Goal: Information Seeking & Learning: Learn about a topic

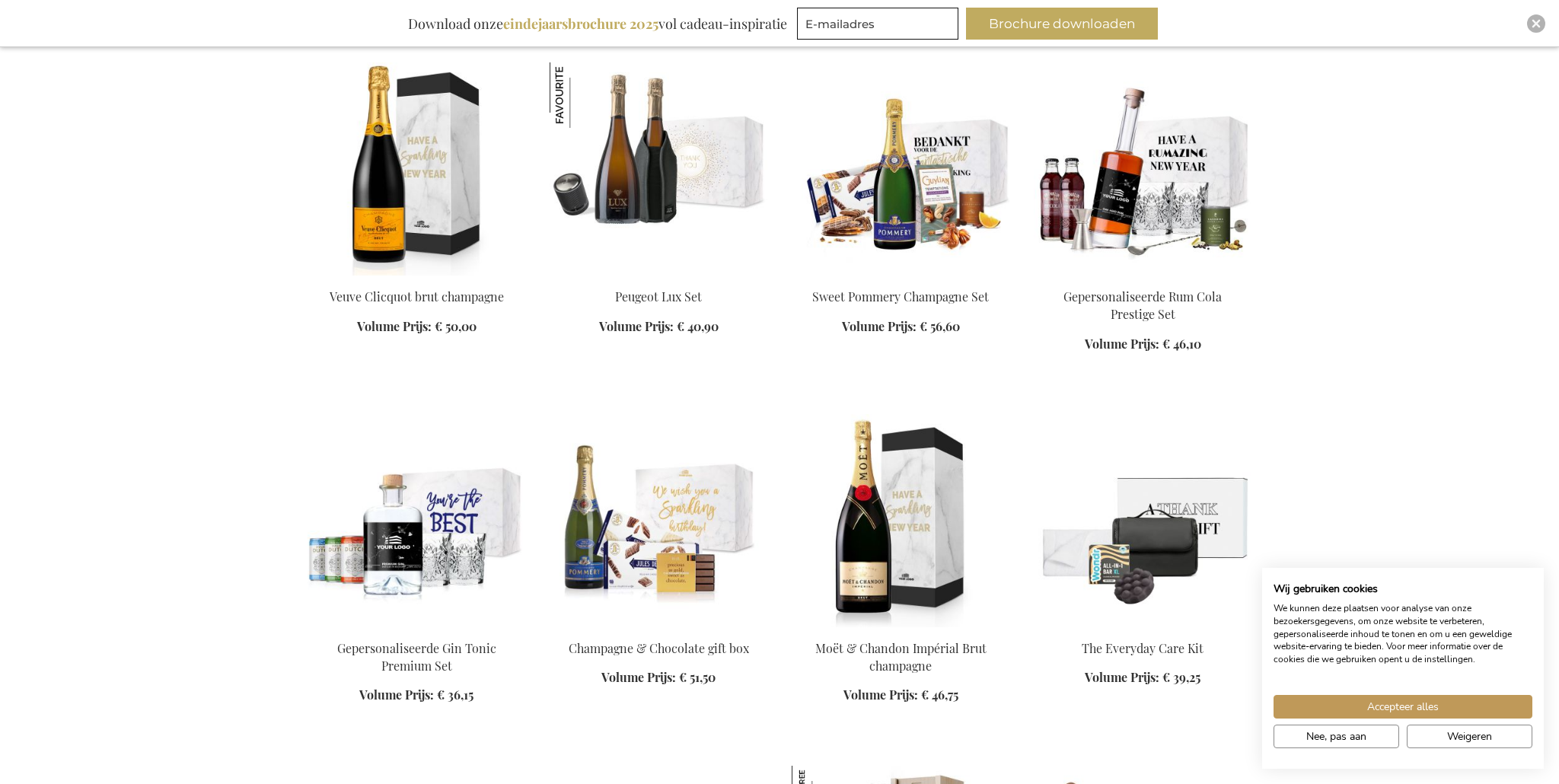
scroll to position [1304, 0]
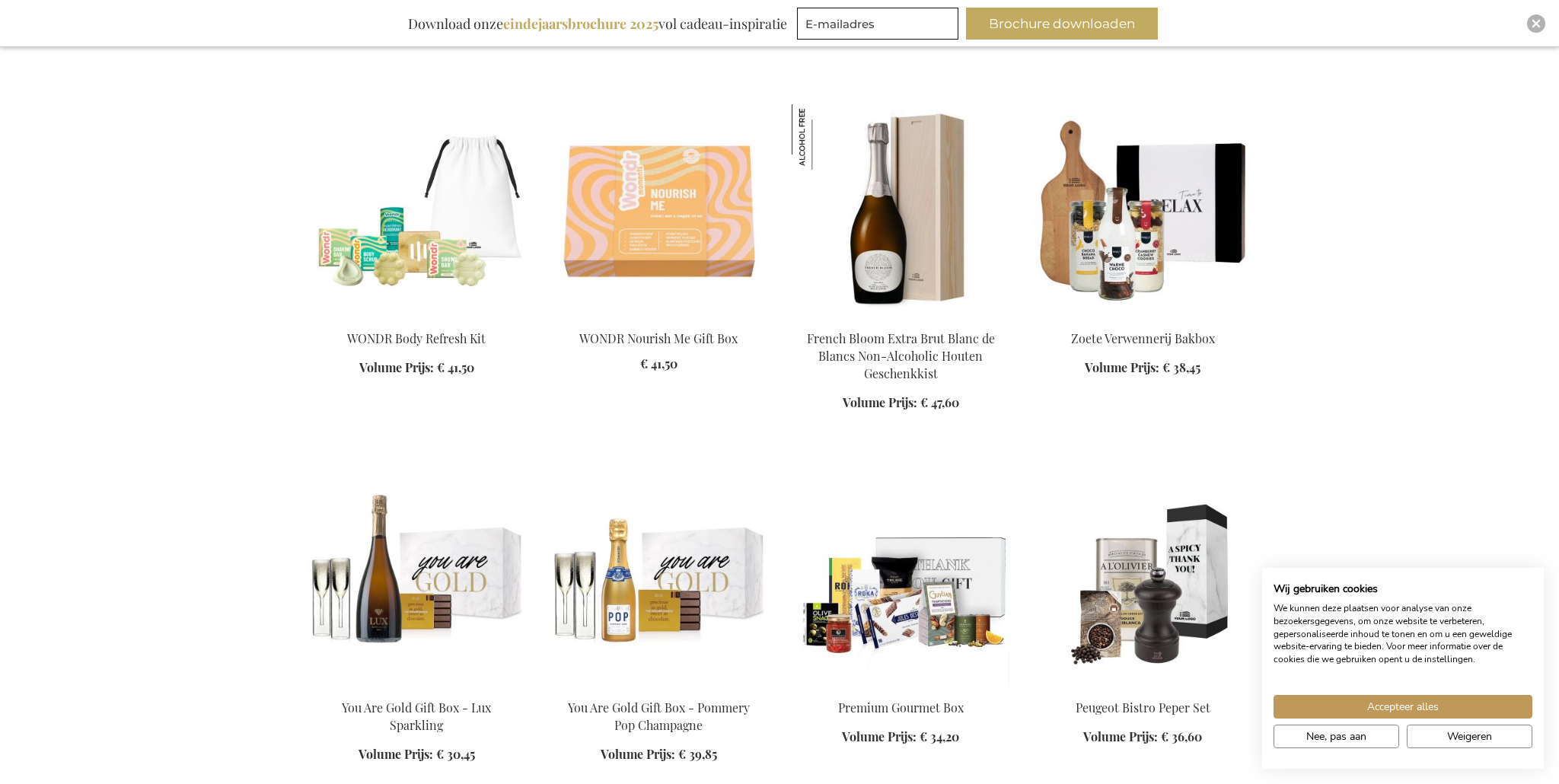
scroll to position [1964, 0]
click at [1456, 740] on span "Weigeren" at bounding box center [1470, 736] width 45 height 16
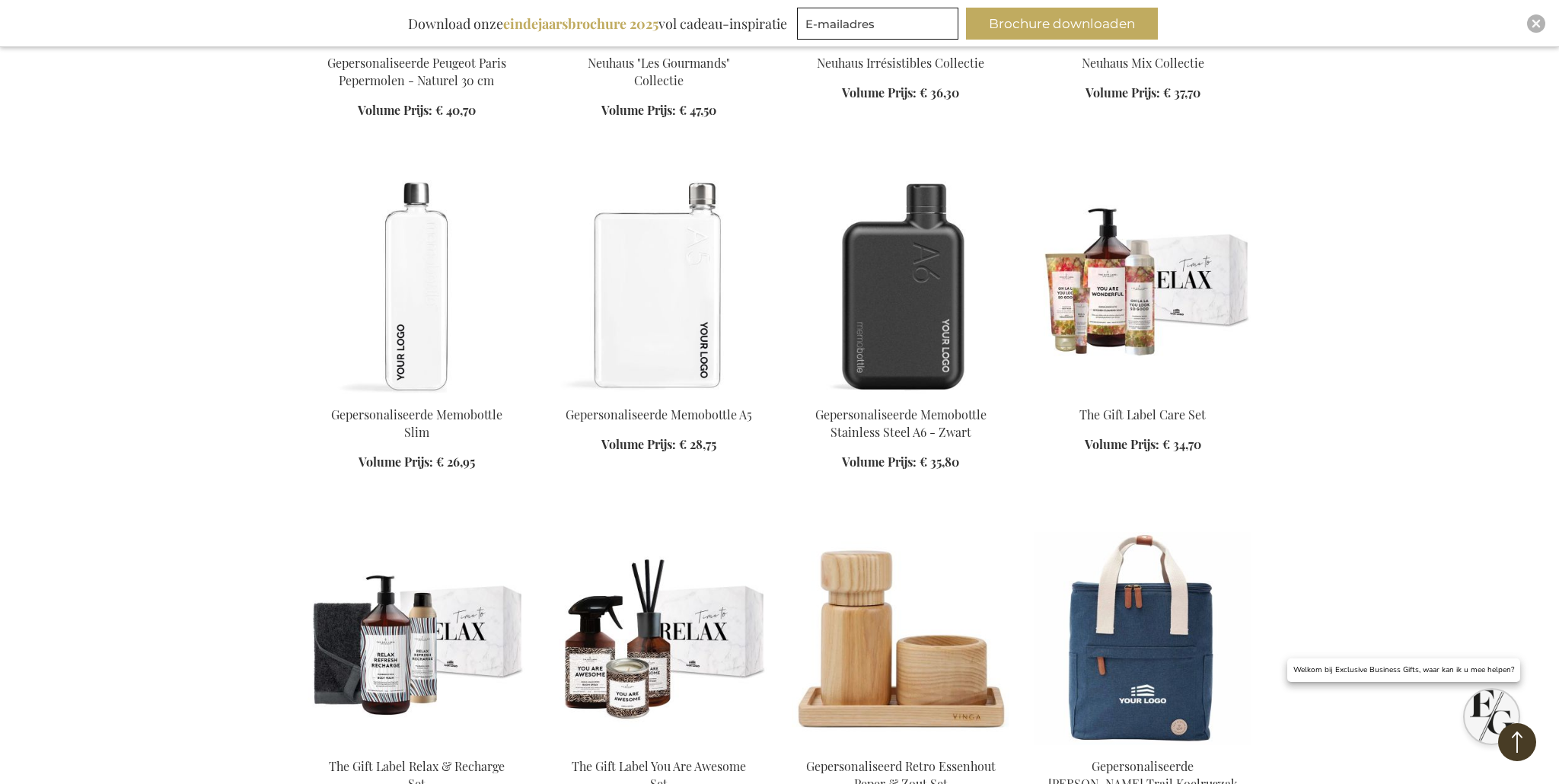
scroll to position [3303, 0]
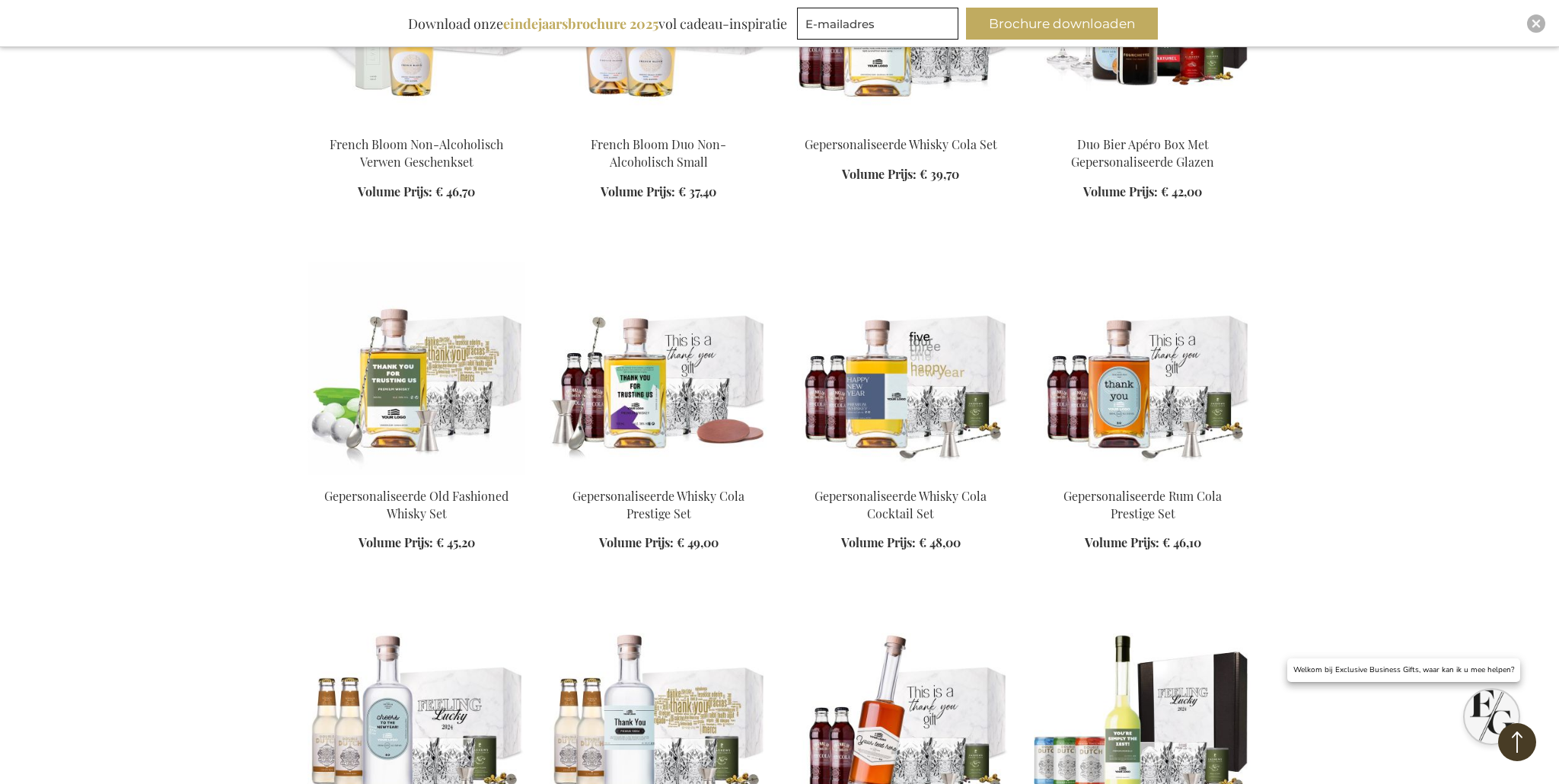
scroll to position [5746, 0]
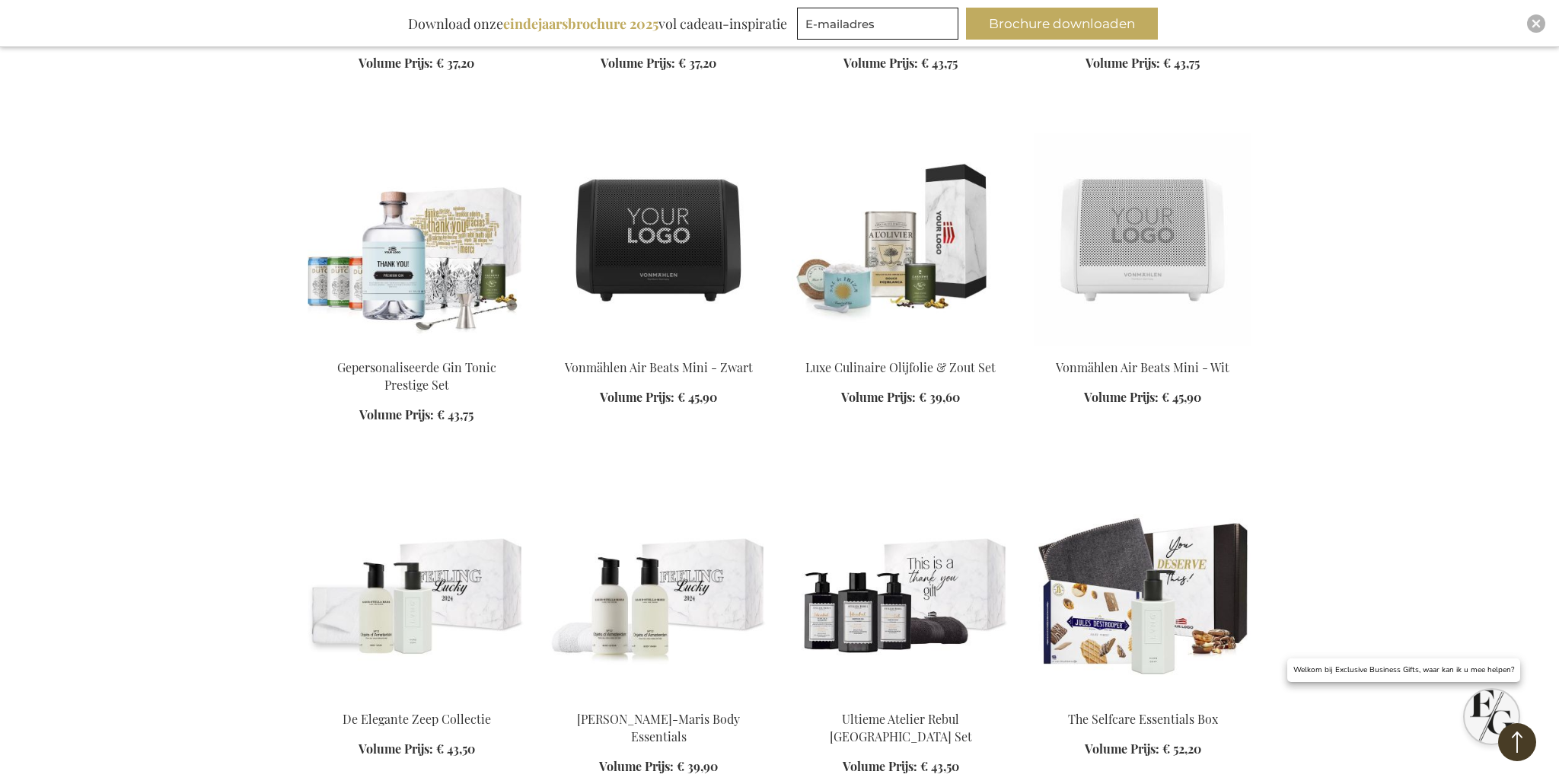
scroll to position [6937, 0]
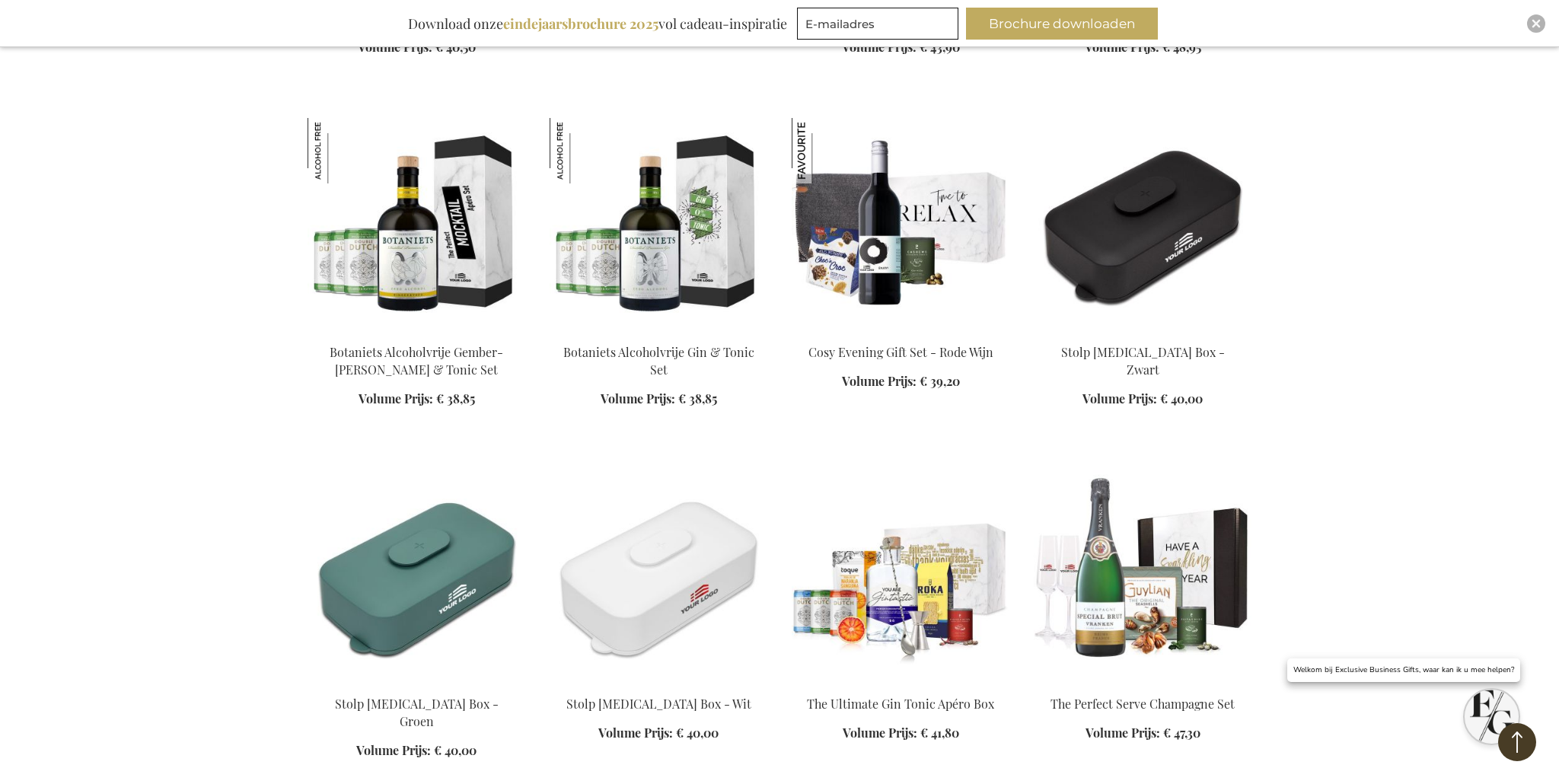
scroll to position [8365, 0]
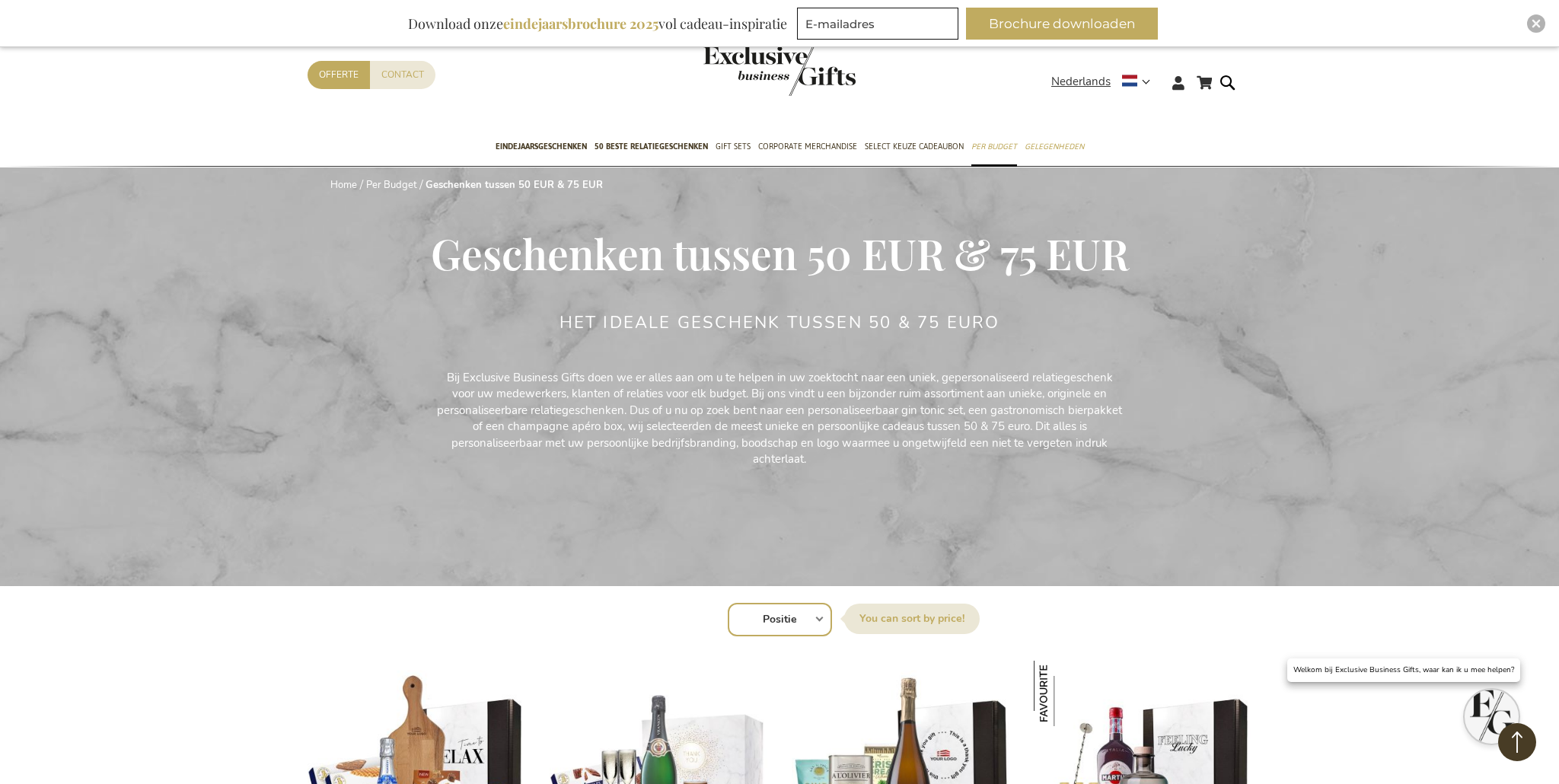
scroll to position [515, 0]
